Goal: Information Seeking & Learning: Check status

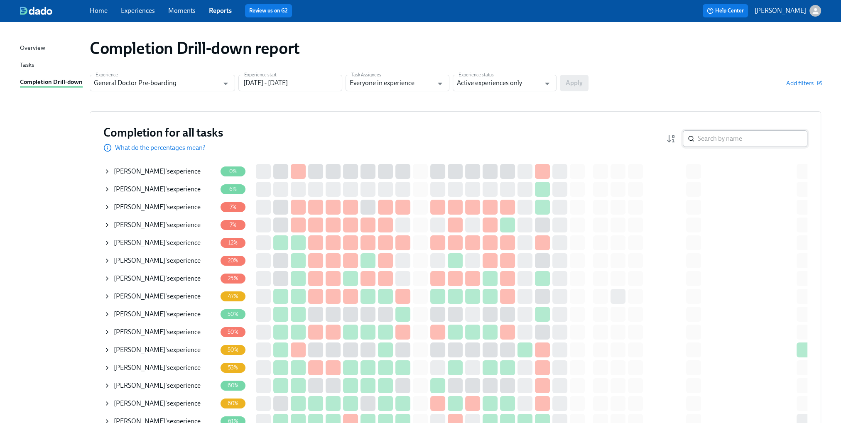
click at [743, 142] on input "search" at bounding box center [753, 138] width 110 height 17
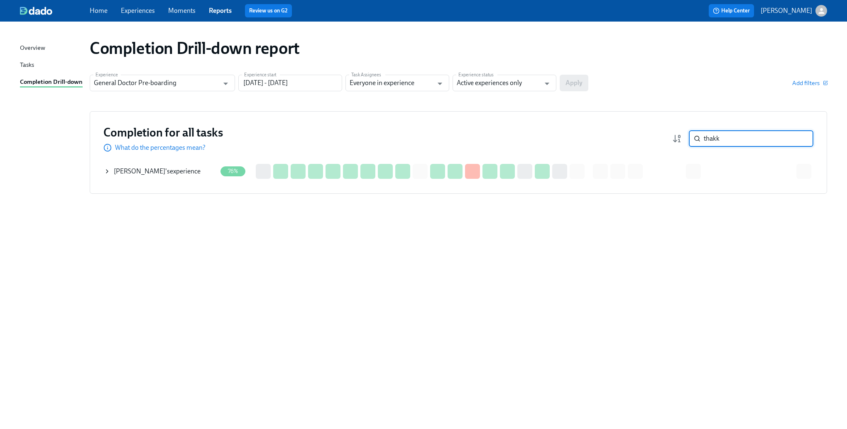
type input "thakk"
drag, startPoint x: 100, startPoint y: 166, endPoint x: 104, endPoint y: 167, distance: 4.9
click at [100, 166] on div "Completion for all tasks What do the percentages mean? thakk ​ Completion for a…" at bounding box center [459, 152] width 738 height 83
click at [106, 169] on icon at bounding box center [107, 171] width 7 height 7
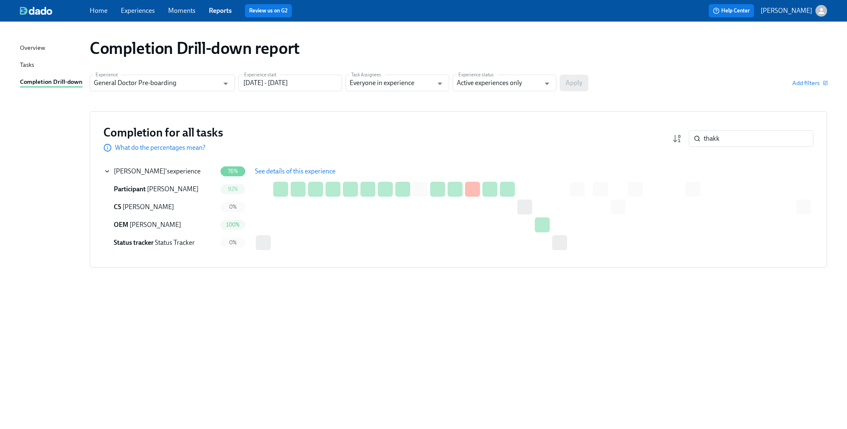
click at [299, 171] on span "See details of this experience" at bounding box center [295, 171] width 81 height 8
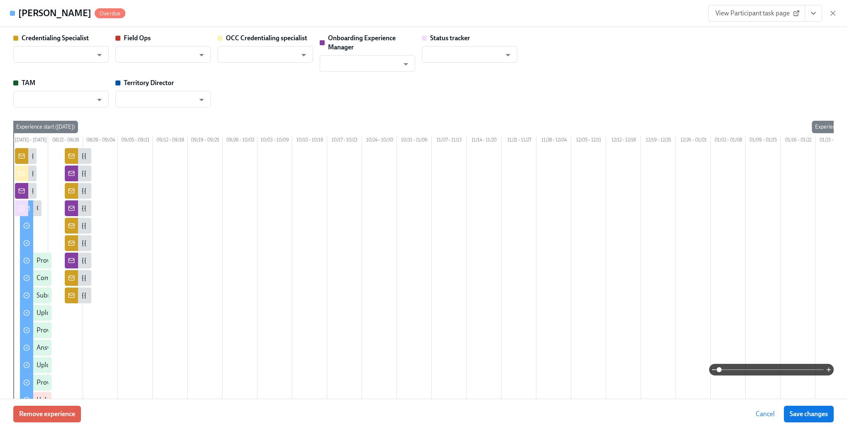
type input "[PERSON_NAME]"
type input "Status Tracker"
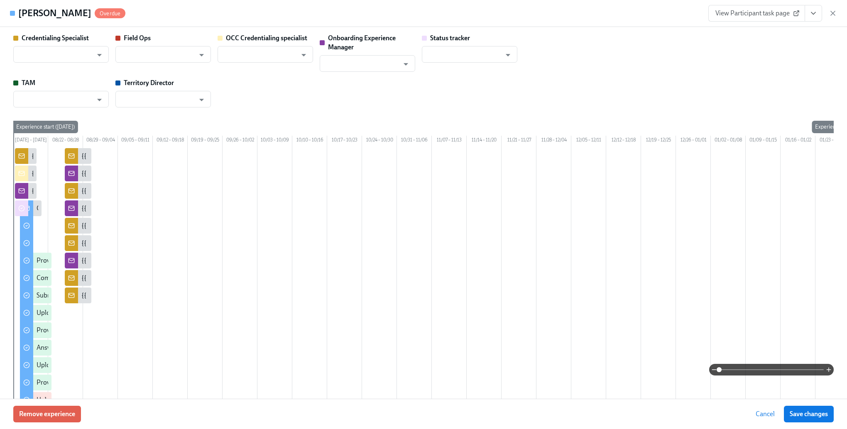
type input "[PERSON_NAME]"
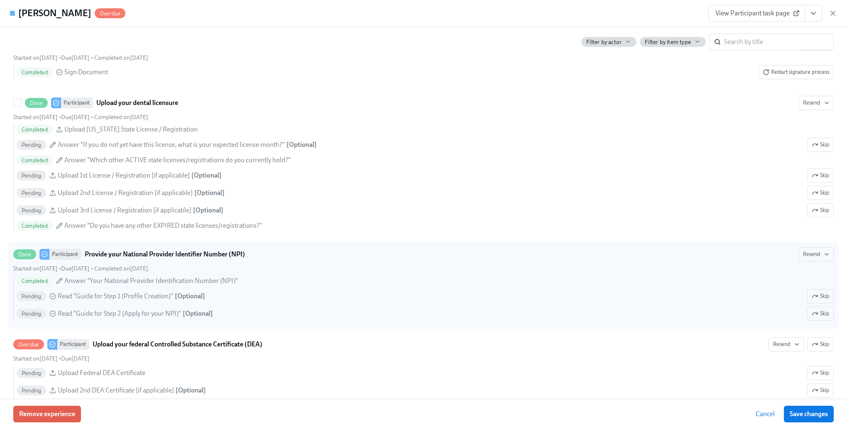
scroll to position [1495, 0]
